Goal: Check status: Check status

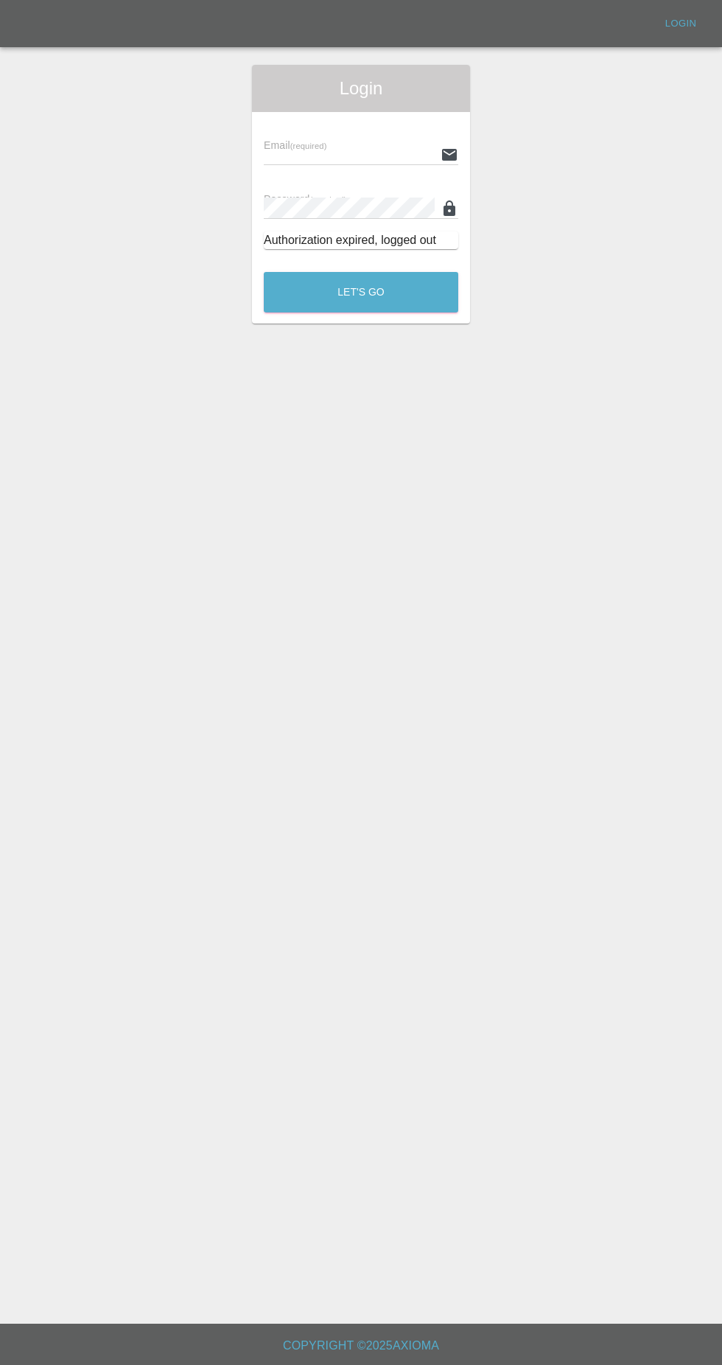
click at [345, 157] on input "text" at bounding box center [349, 154] width 171 height 21
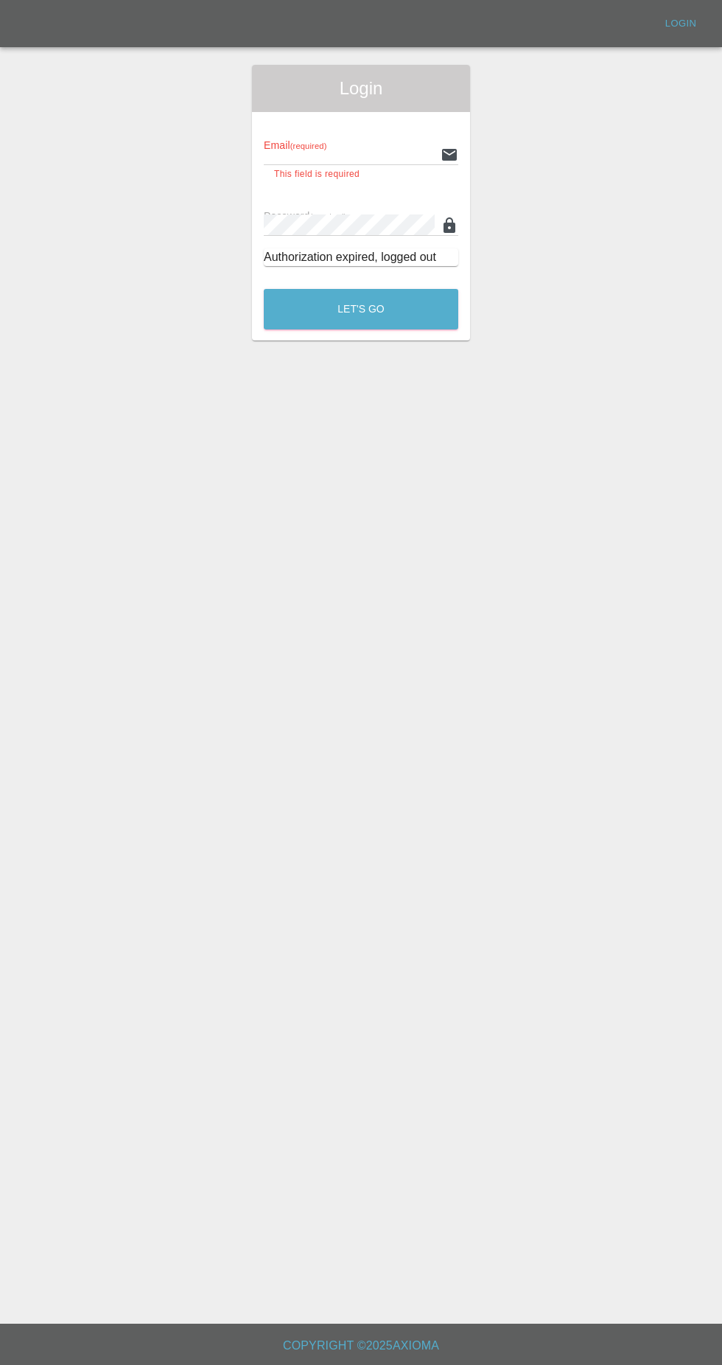
type input "Rickyssmartrepairs@gmail.com"
click at [264, 289] on button "Let's Go" at bounding box center [361, 309] width 195 height 41
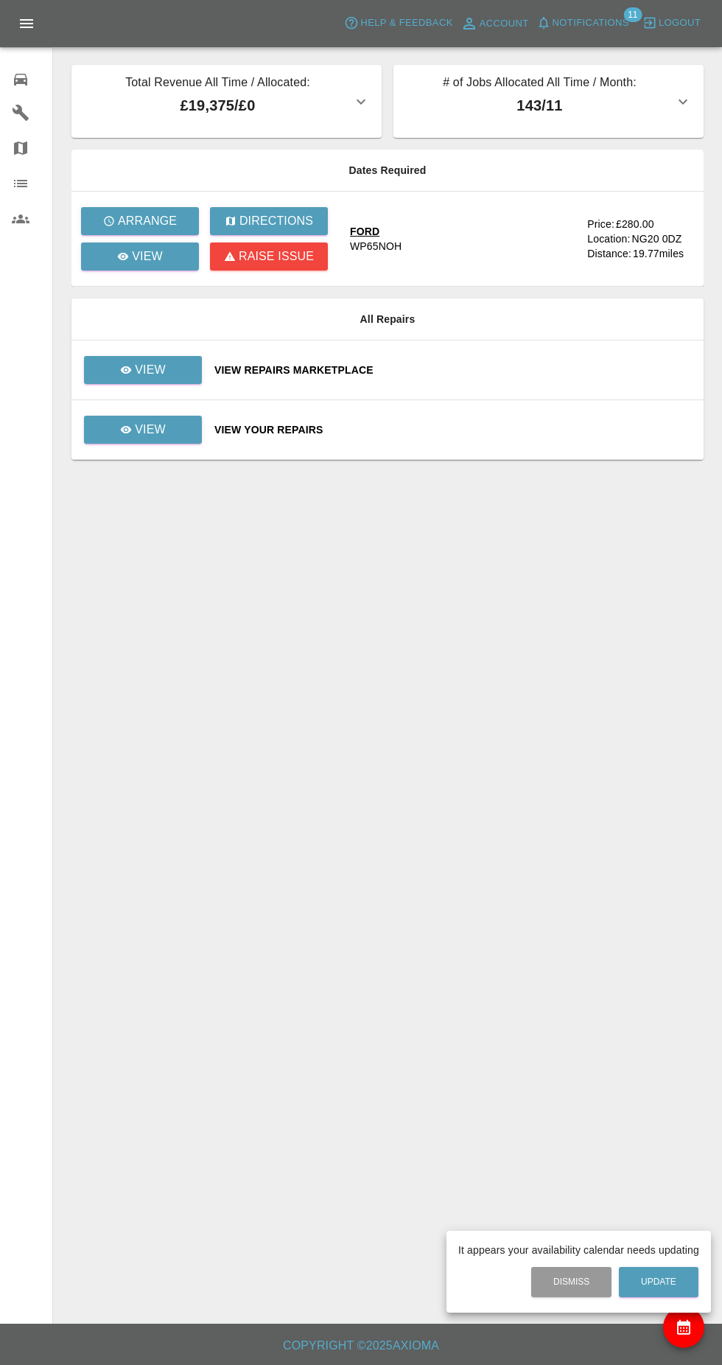
click at [118, 273] on div at bounding box center [361, 682] width 722 height 1365
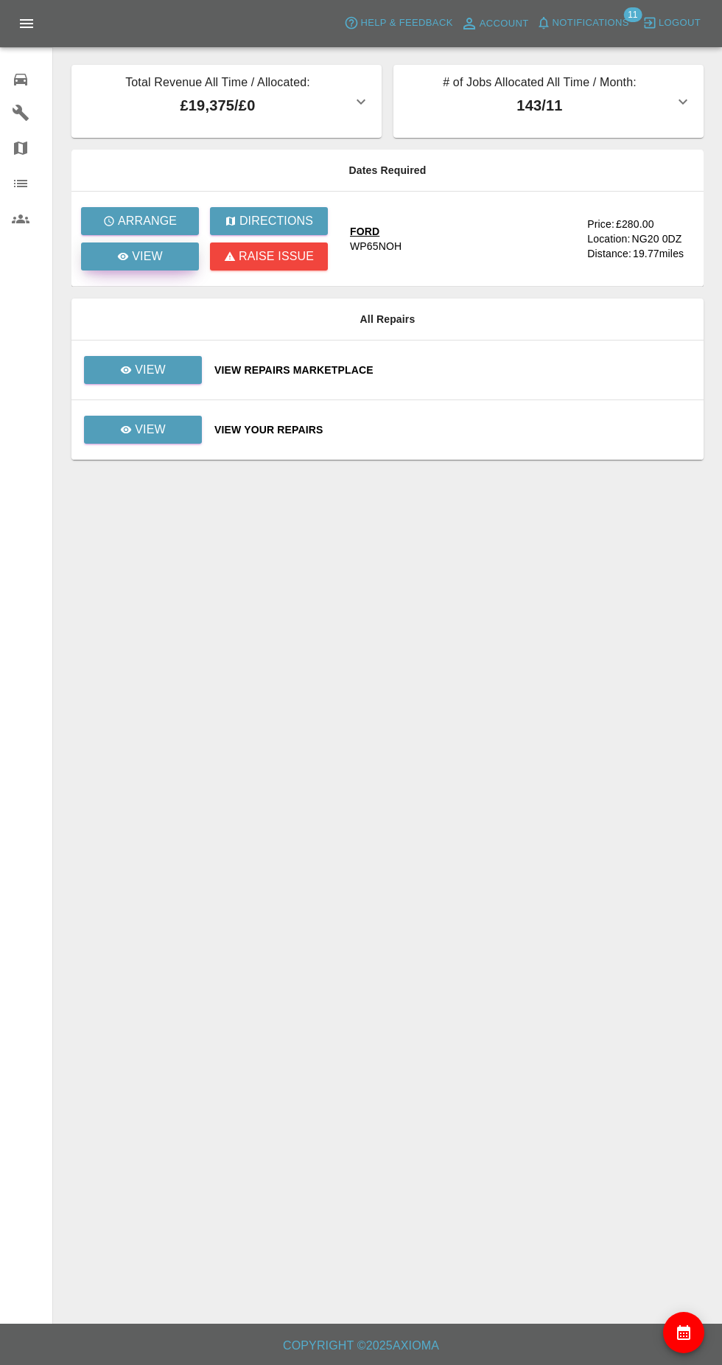
click at [170, 260] on link "View" at bounding box center [140, 256] width 118 height 28
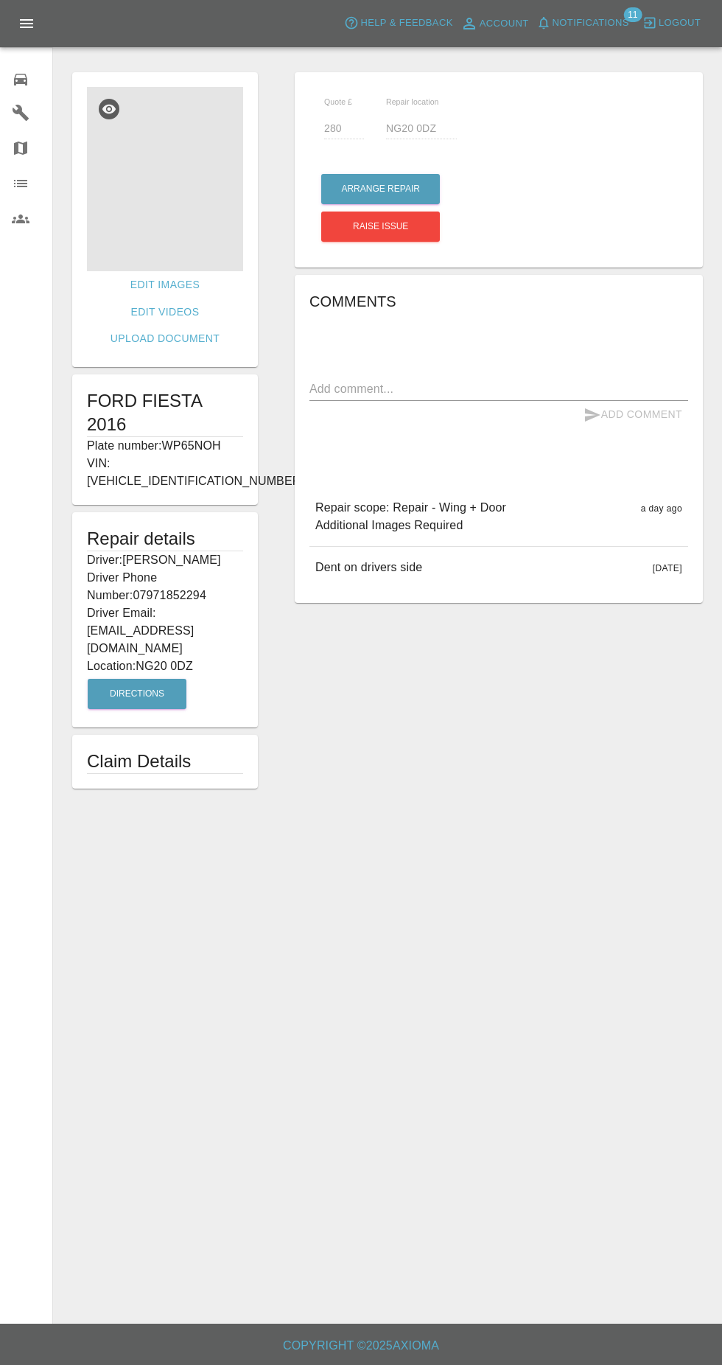
click at [203, 228] on img at bounding box center [165, 179] width 156 height 184
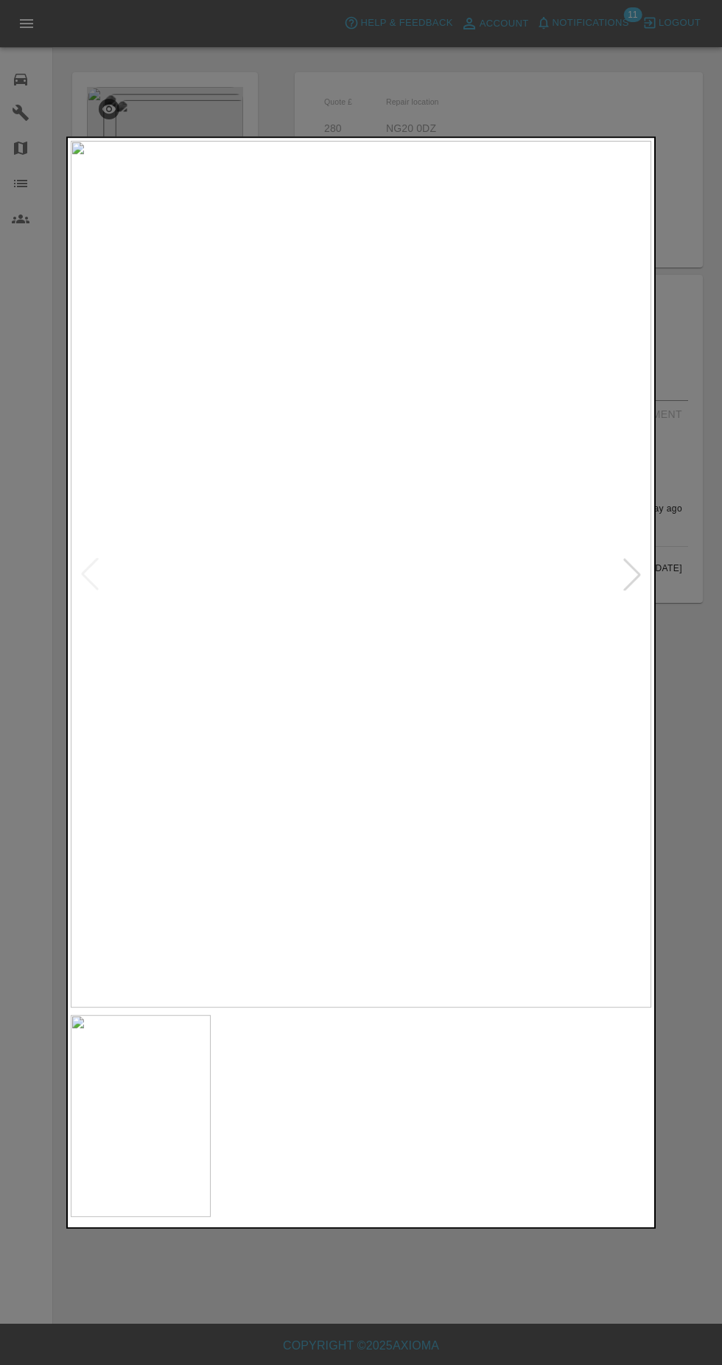
click at [279, 1146] on img at bounding box center [288, 1116] width 140 height 202
click at [461, 1134] on img at bounding box center [435, 1116] width 140 height 202
click at [680, 747] on div at bounding box center [361, 682] width 722 height 1365
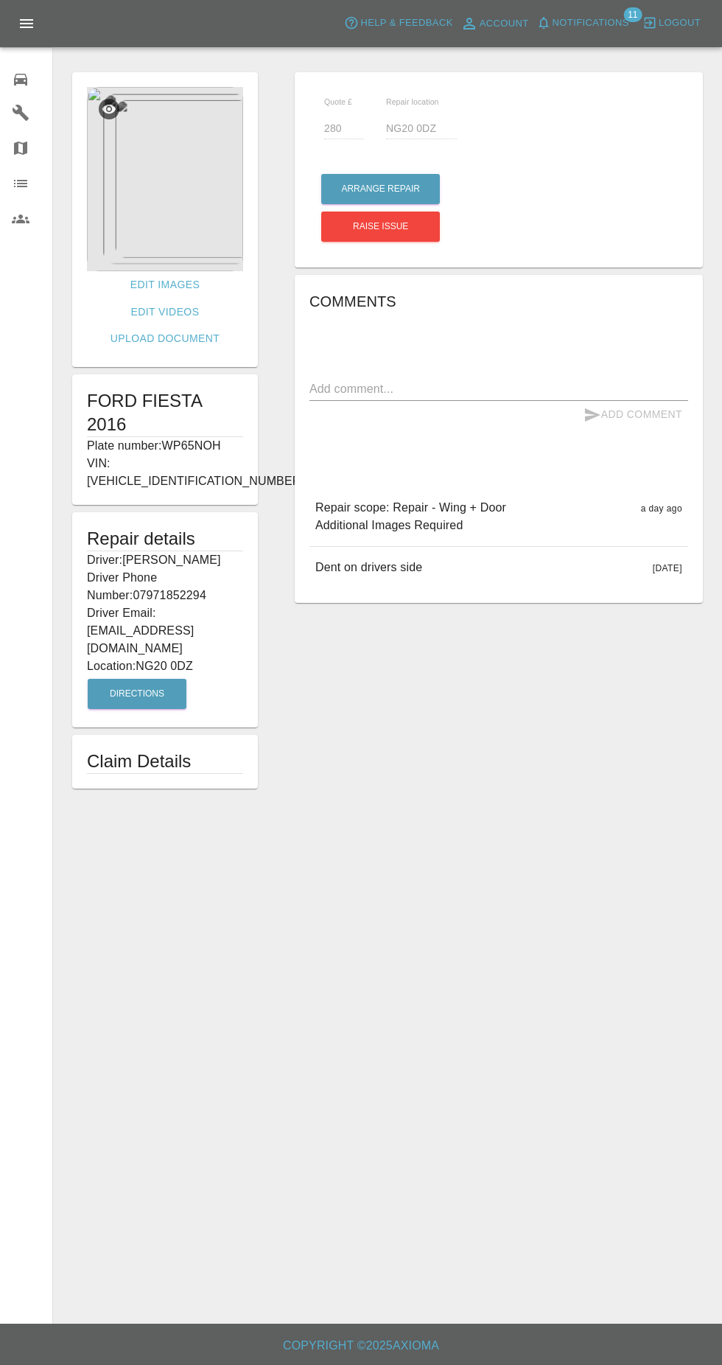
click at [156, 212] on img at bounding box center [165, 179] width 156 height 184
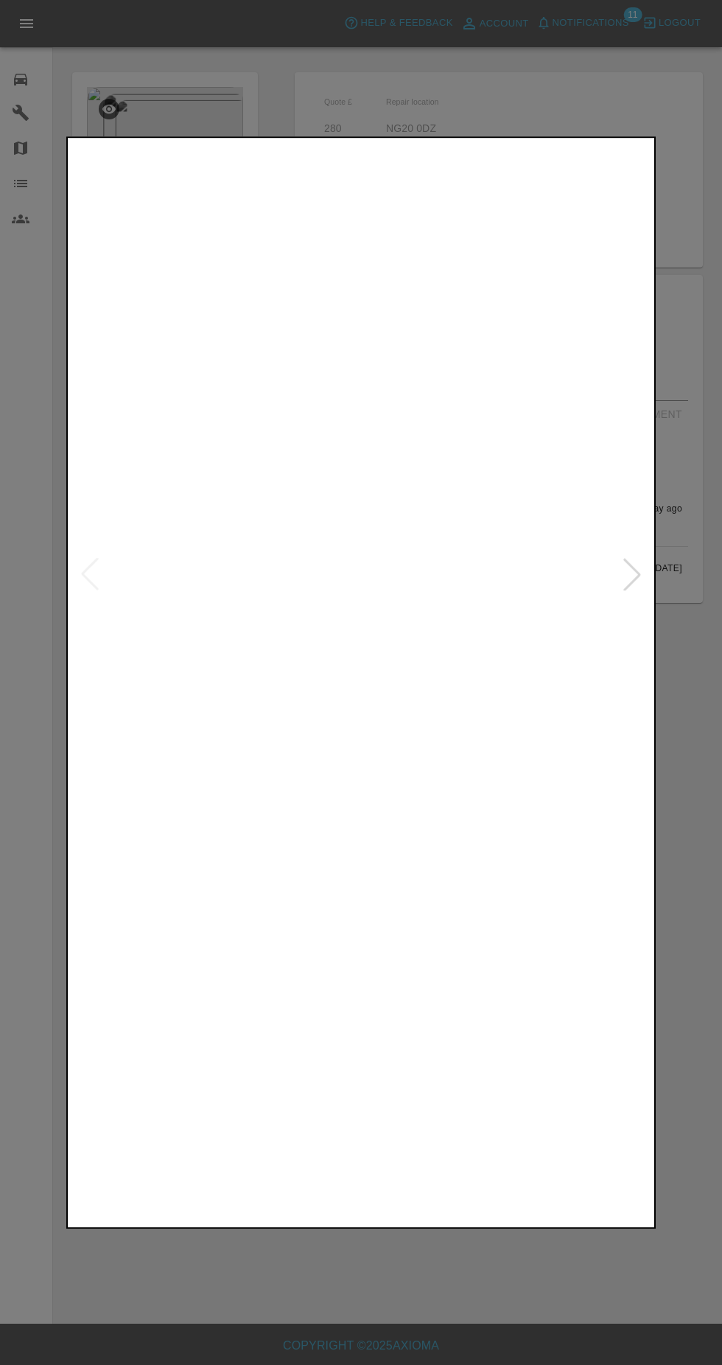
click at [307, 1104] on img at bounding box center [288, 1116] width 140 height 202
click at [436, 1097] on img at bounding box center [435, 1116] width 140 height 202
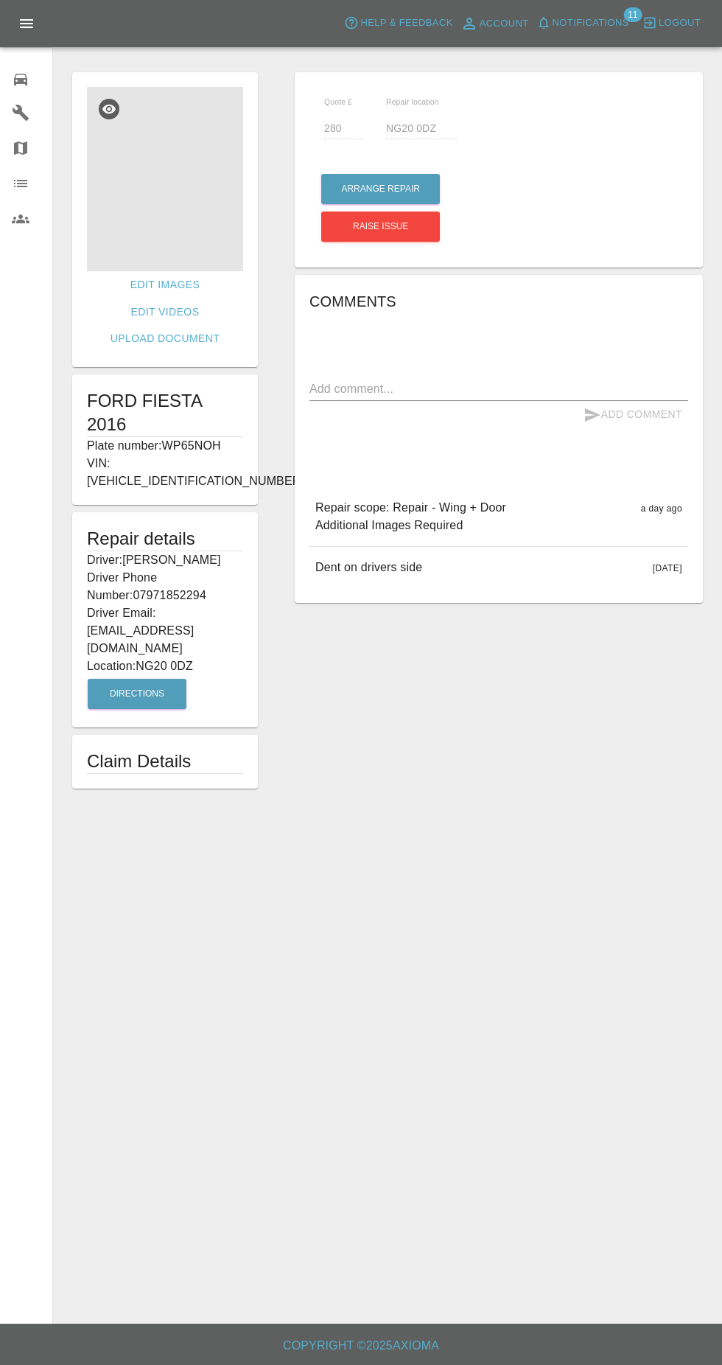
click at [159, 195] on img at bounding box center [165, 179] width 156 height 184
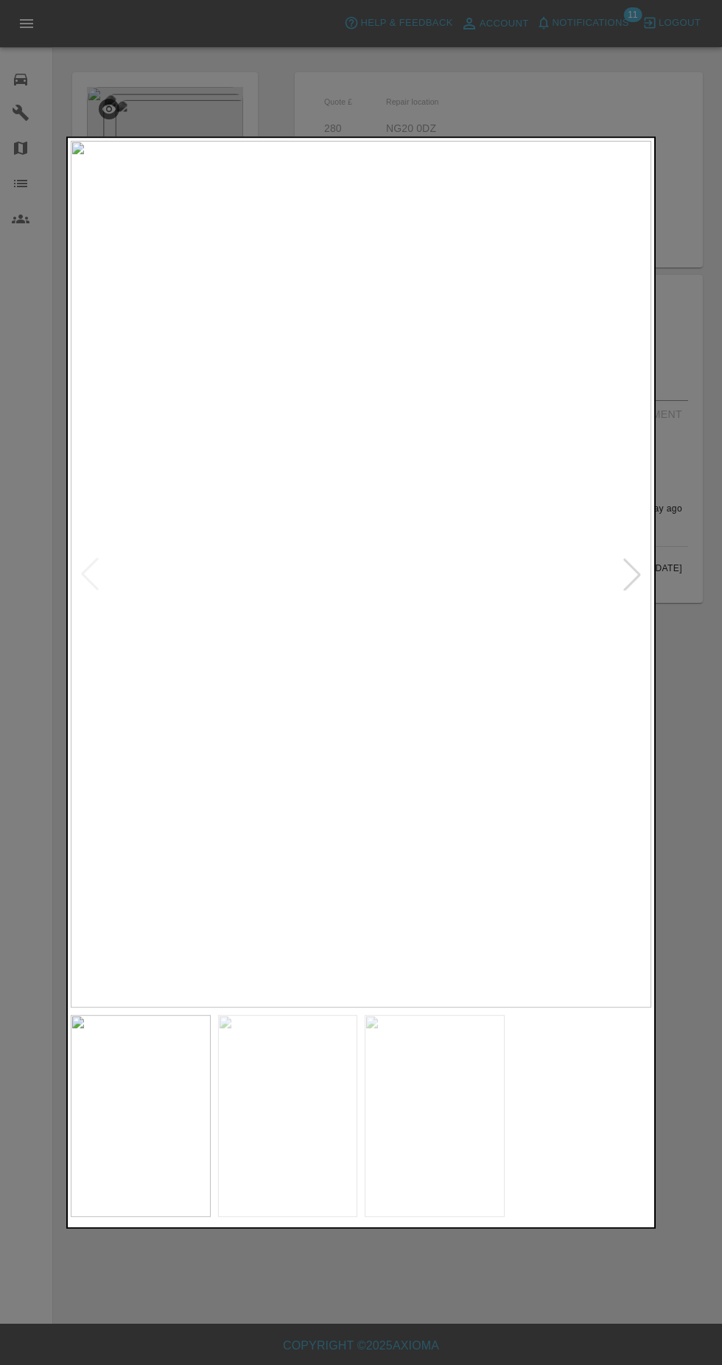
click at [265, 1143] on img at bounding box center [288, 1116] width 140 height 202
click at [469, 1118] on img at bounding box center [435, 1116] width 140 height 202
